Goal: Task Accomplishment & Management: Complete application form

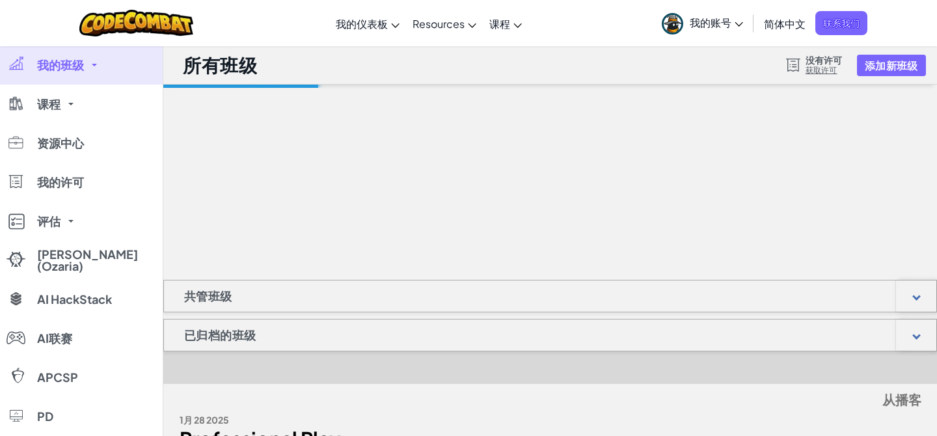
select select "[GEOGRAPHIC_DATA]"
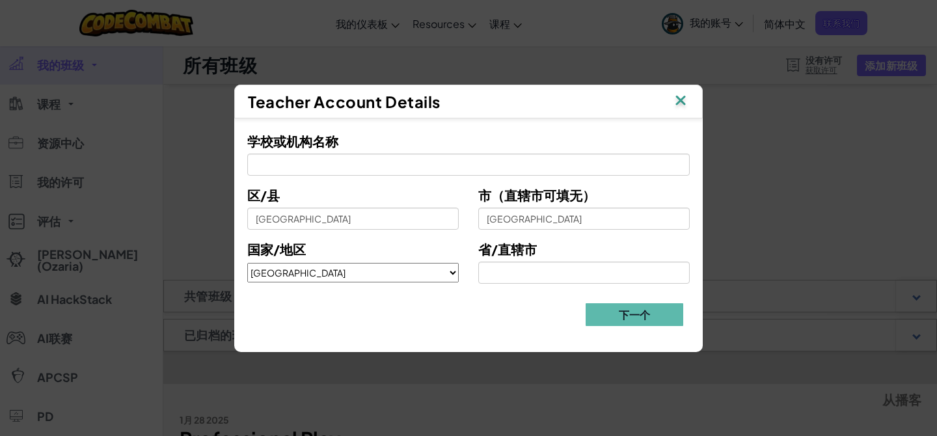
click at [680, 104] on img at bounding box center [680, 102] width 17 height 20
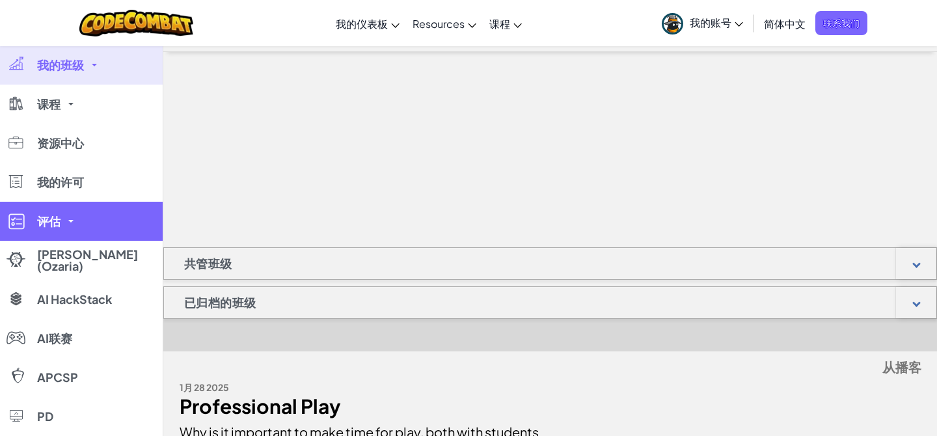
scroll to position [3, 0]
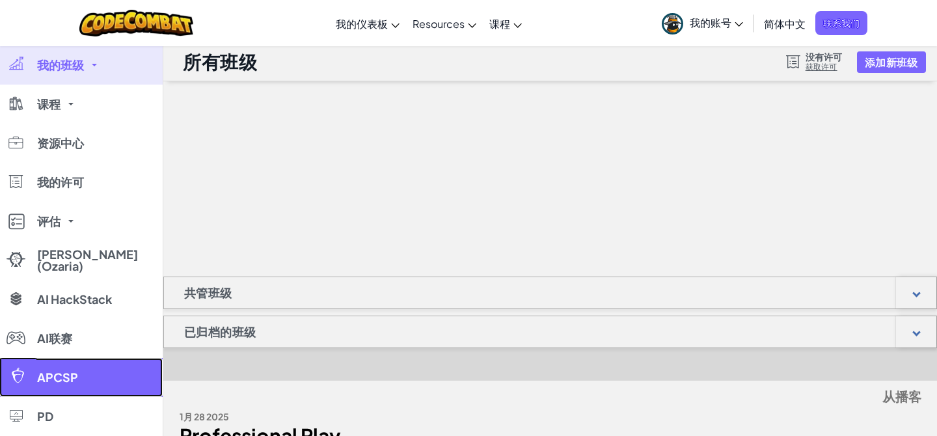
click at [70, 370] on link "APCSP" at bounding box center [81, 377] width 163 height 39
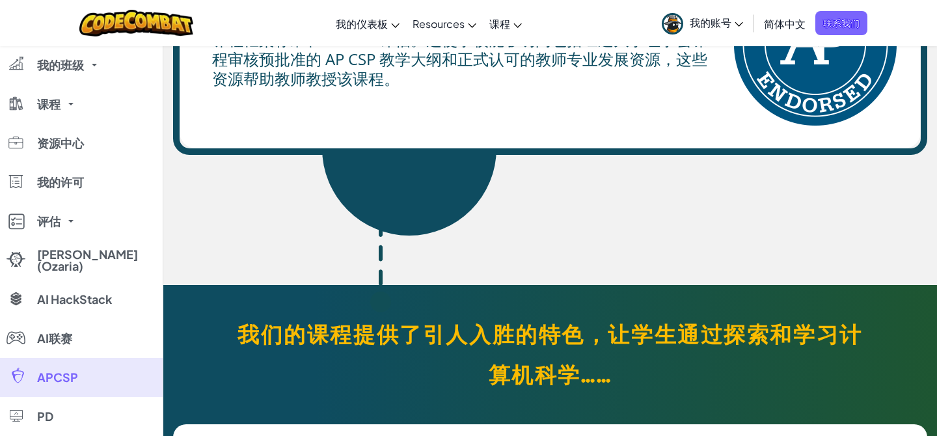
scroll to position [1918, 0]
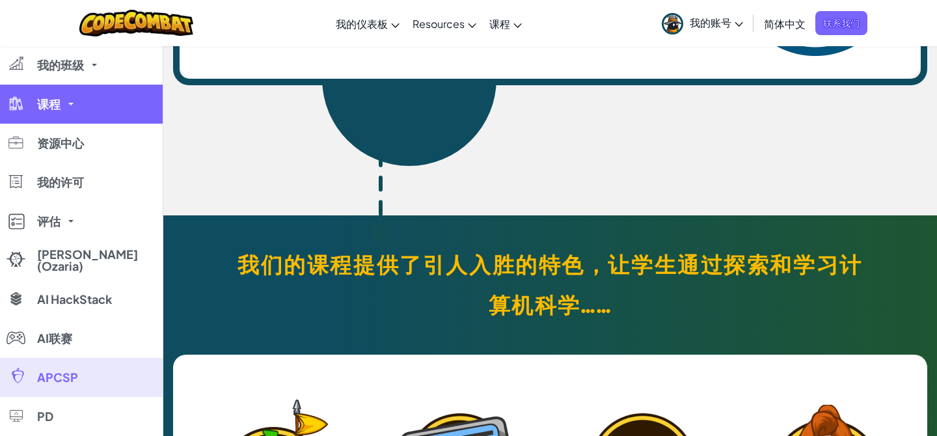
click at [65, 99] on link "课程" at bounding box center [81, 104] width 163 height 39
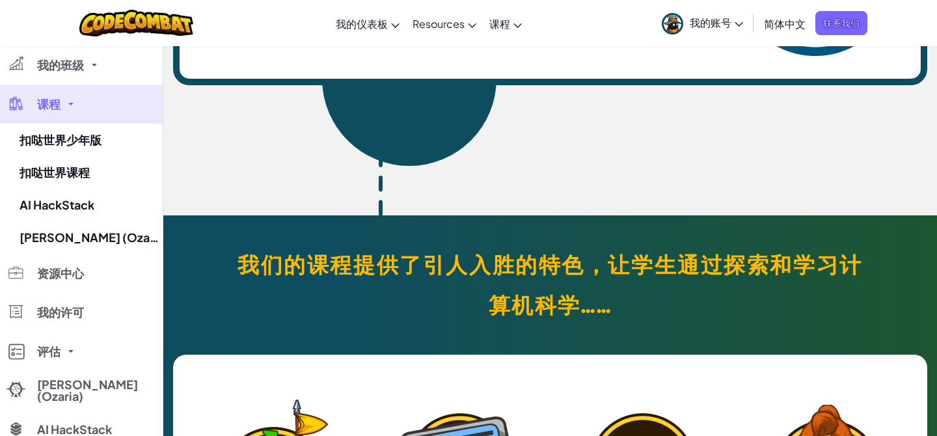
click at [48, 113] on link "课程" at bounding box center [81, 104] width 163 height 39
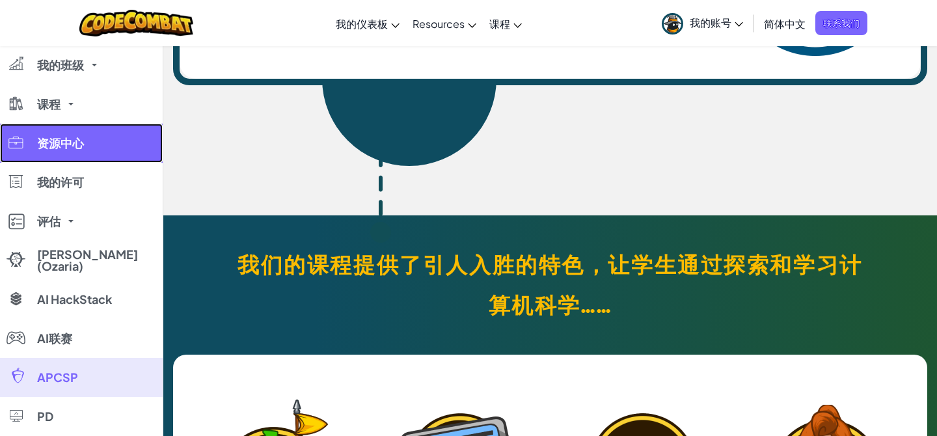
click at [46, 135] on link "资源中心" at bounding box center [81, 143] width 163 height 39
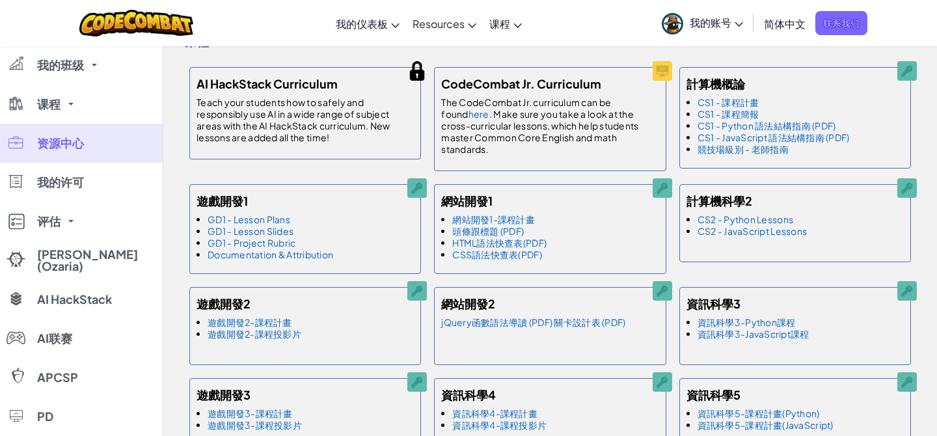
scroll to position [758, 0]
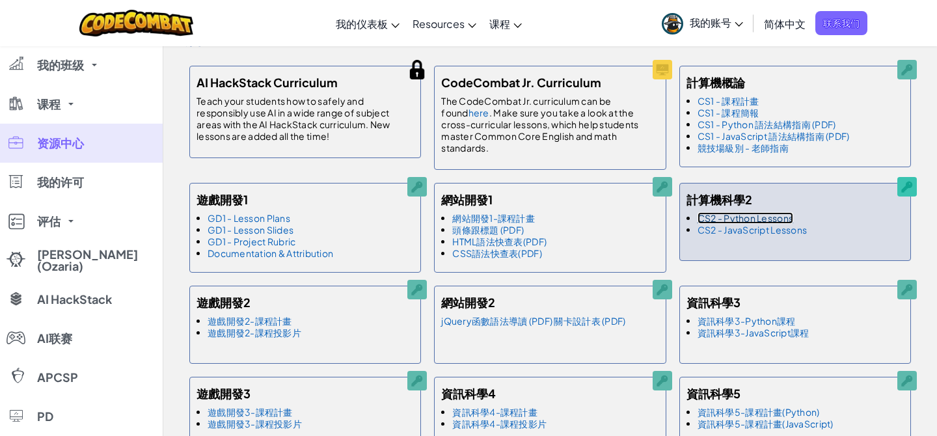
click at [761, 217] on link "CS2 - Python Lessons" at bounding box center [746, 218] width 96 height 12
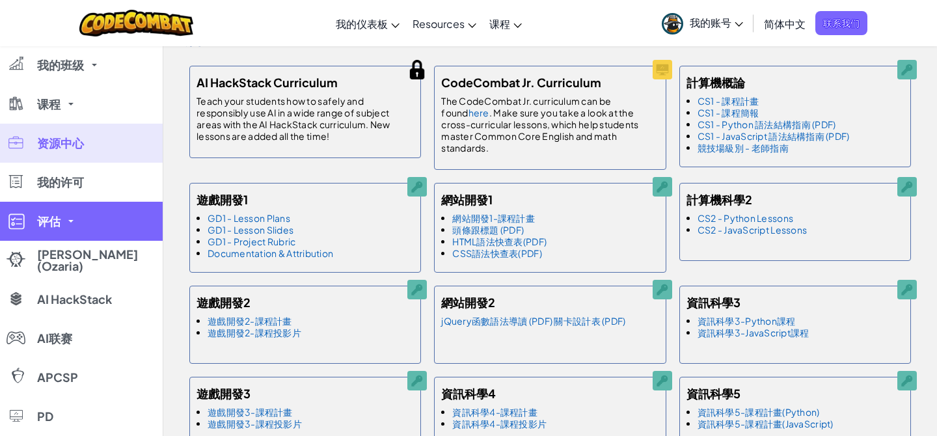
click at [75, 223] on link "评估" at bounding box center [81, 221] width 163 height 39
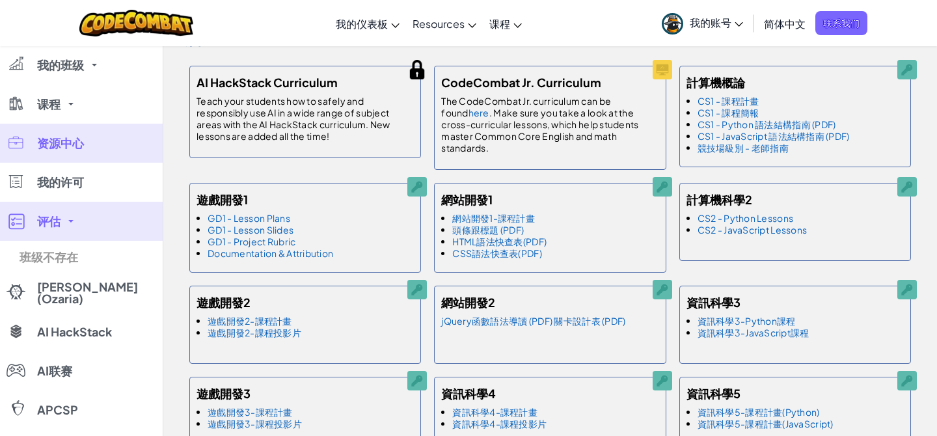
click at [75, 223] on link "评估" at bounding box center [81, 221] width 163 height 39
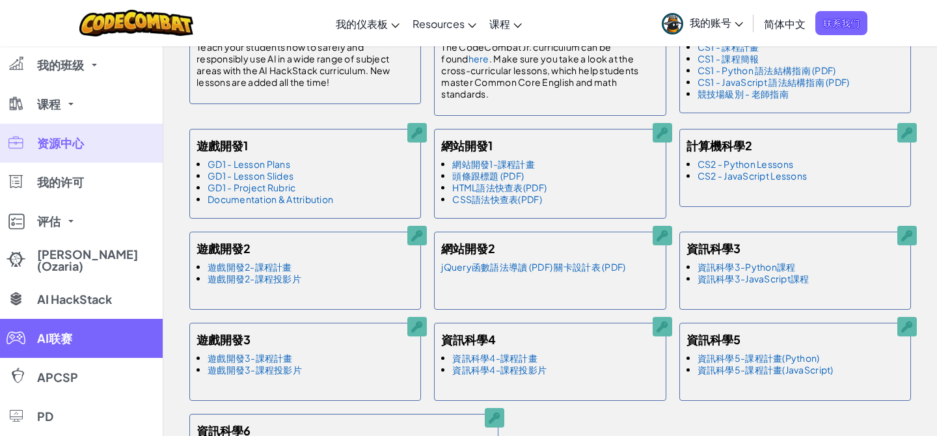
scroll to position [801, 0]
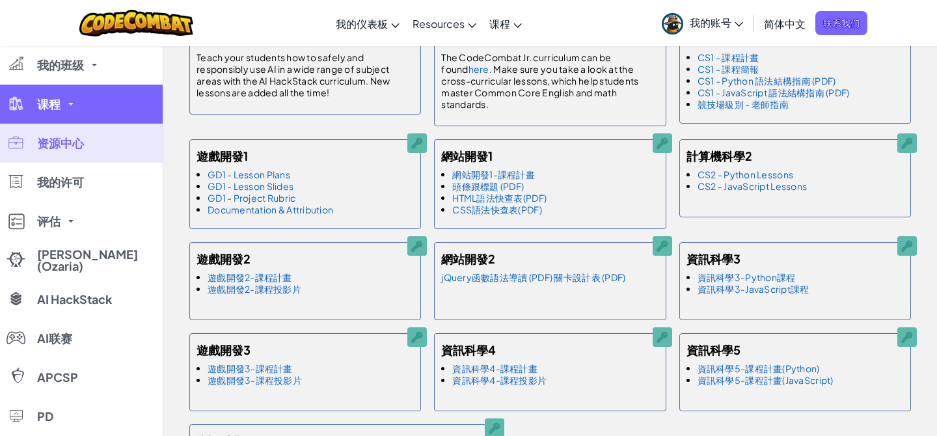
click at [73, 104] on span at bounding box center [70, 104] width 5 height 3
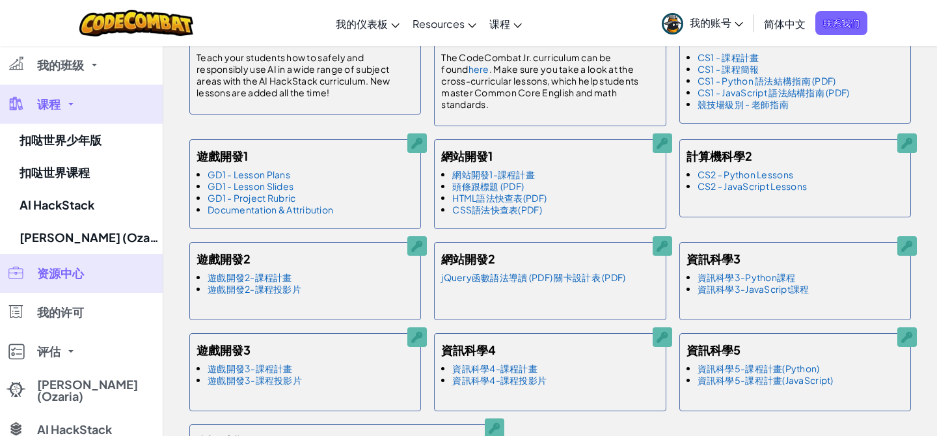
click at [77, 109] on link "课程" at bounding box center [81, 104] width 163 height 39
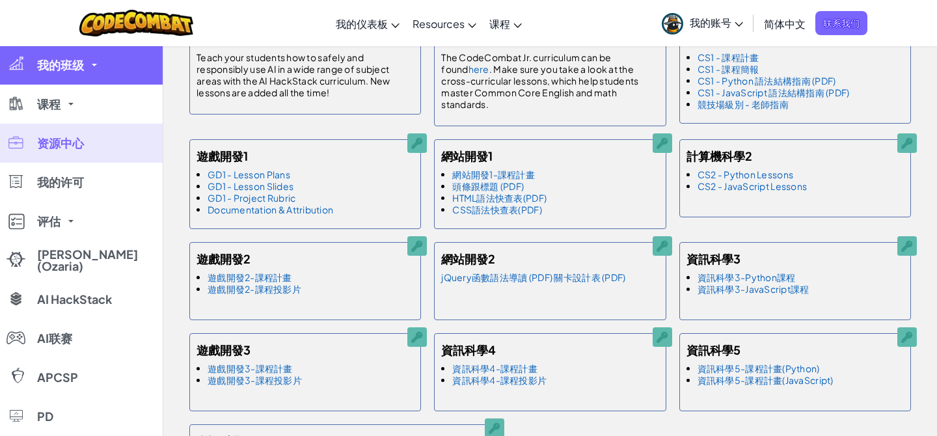
click at [85, 68] on link "我的班级" at bounding box center [81, 65] width 163 height 39
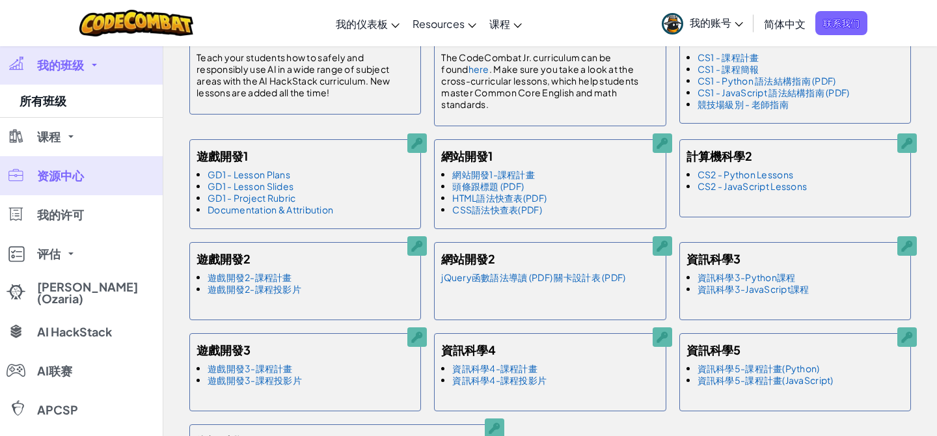
click at [85, 68] on link "我的班级" at bounding box center [81, 65] width 163 height 39
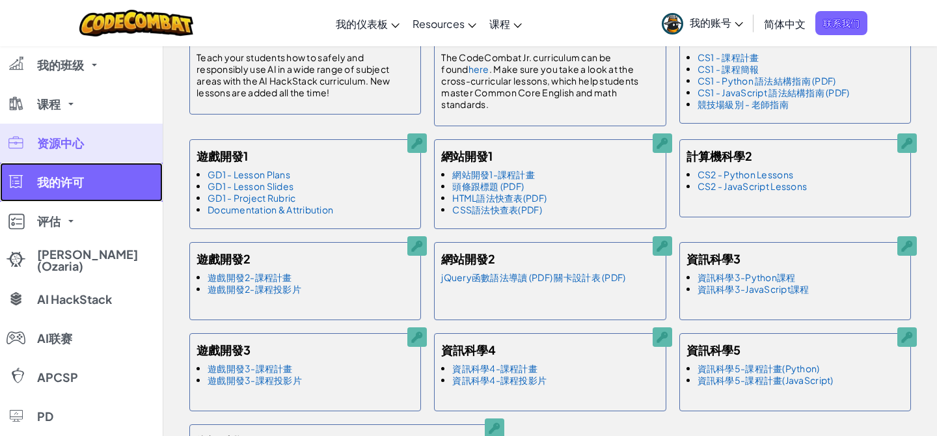
click at [74, 179] on span "我的许可" at bounding box center [60, 182] width 47 height 12
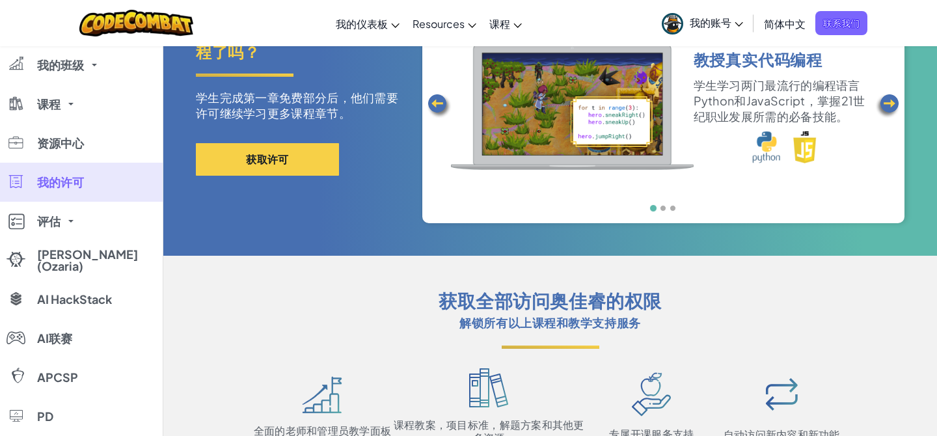
scroll to position [102, 0]
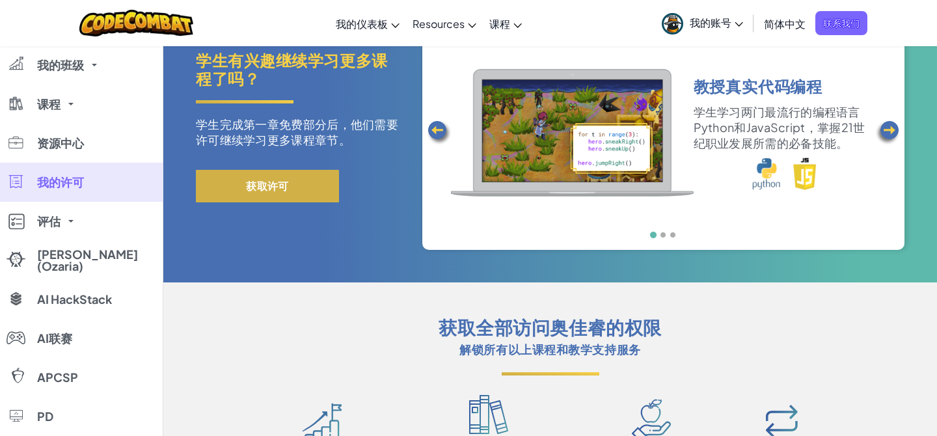
click at [287, 187] on button "获取许可" at bounding box center [267, 186] width 143 height 33
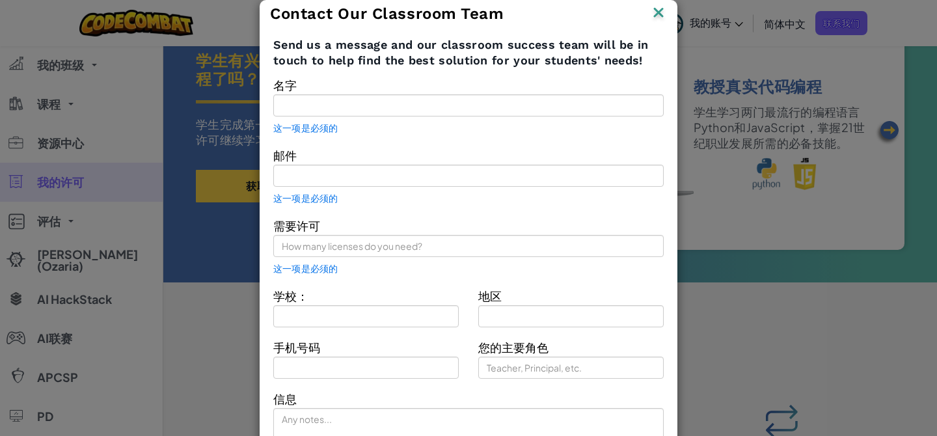
scroll to position [77, 0]
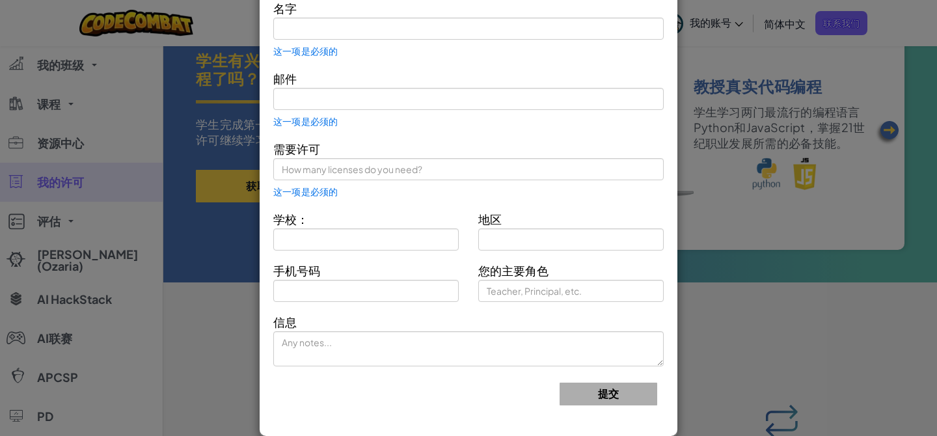
type input "[PERSON_NAME]"
type input "[EMAIL_ADDRESS][DOMAIN_NAME]"
type input "[GEOGRAPHIC_DATA]"
type input "Teacher"
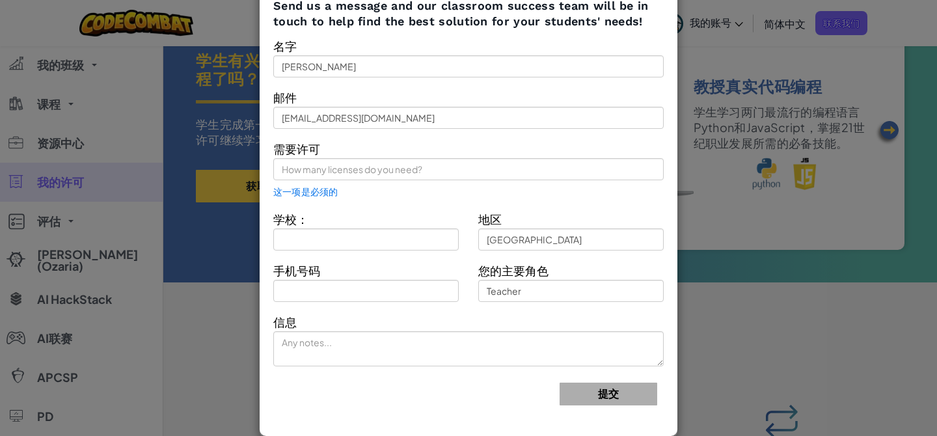
scroll to position [0, 0]
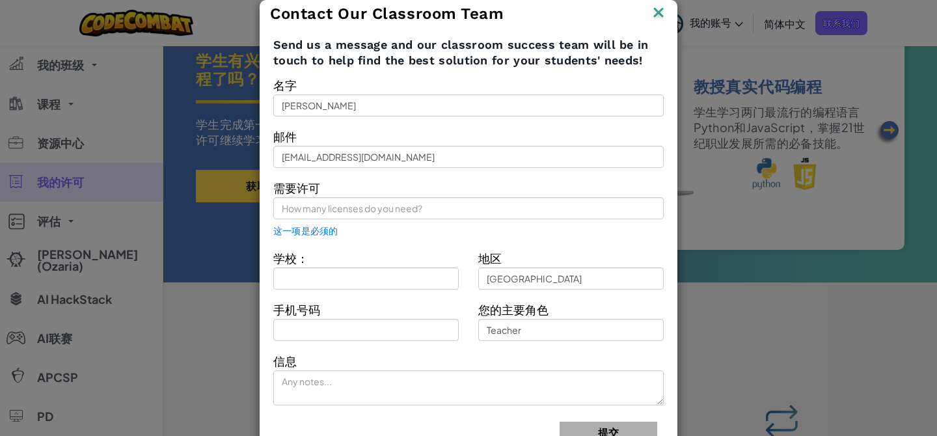
click at [661, 4] on img at bounding box center [658, 14] width 17 height 20
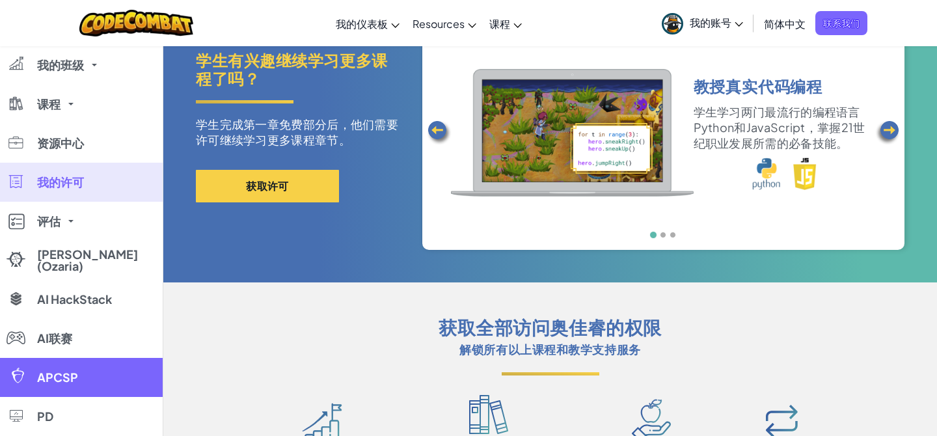
scroll to position [167, 0]
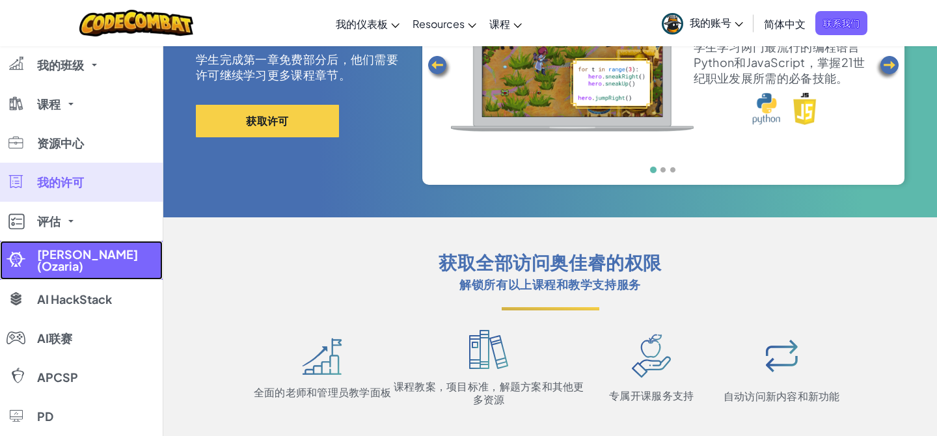
click at [78, 260] on span "[PERSON_NAME] (Ozaria)" at bounding box center [95, 260] width 117 height 23
